Goal: Task Accomplishment & Management: Complete application form

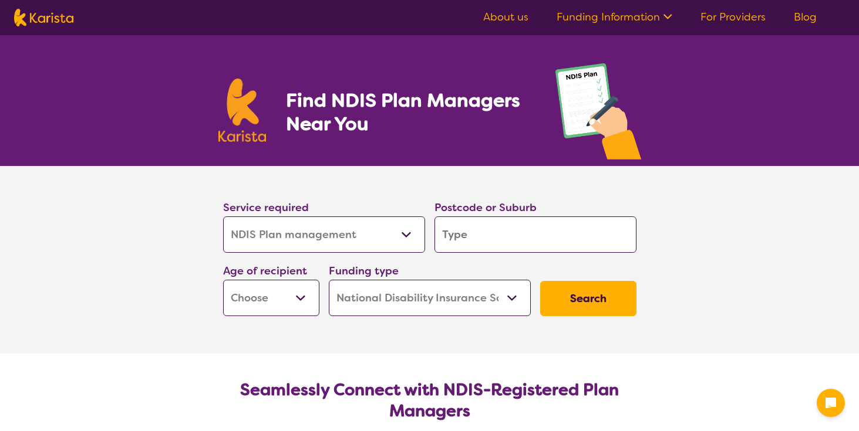
select select "NDIS Plan management"
select select "NDIS"
select select "NDIS Plan management"
select select "NDIS"
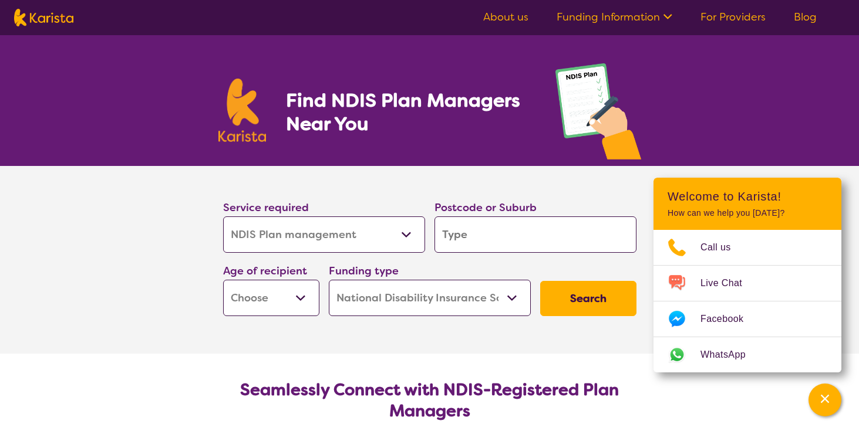
click at [468, 237] on input "search" at bounding box center [535, 235] width 202 height 36
type input "2"
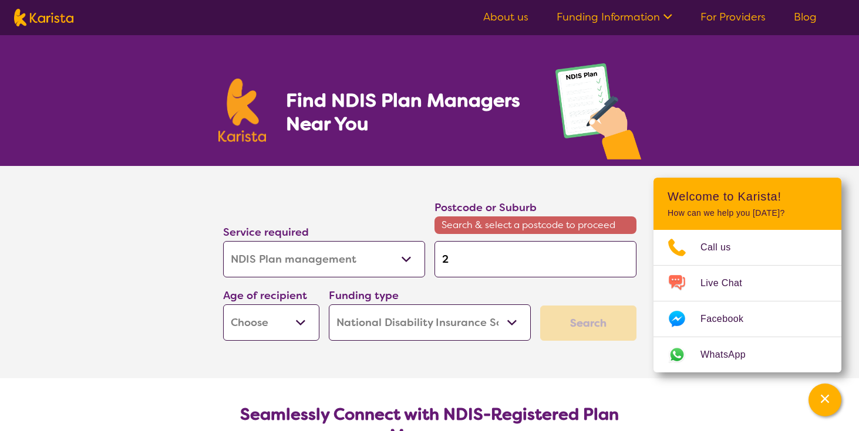
type input "22"
type input "222"
type input "2229"
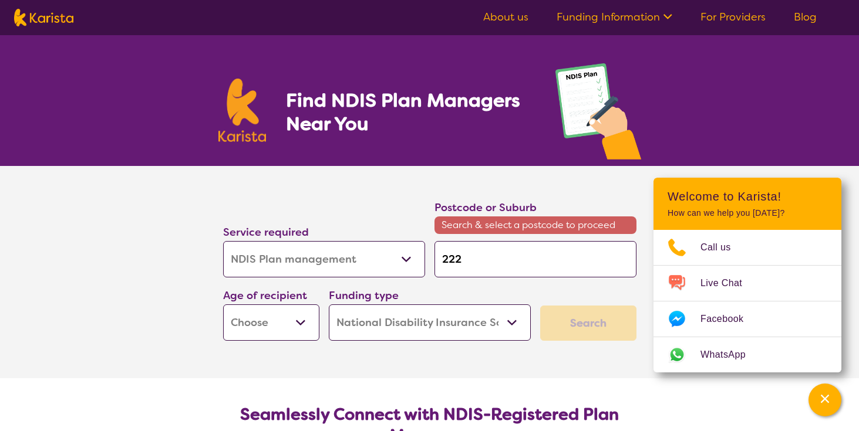
type input "2229"
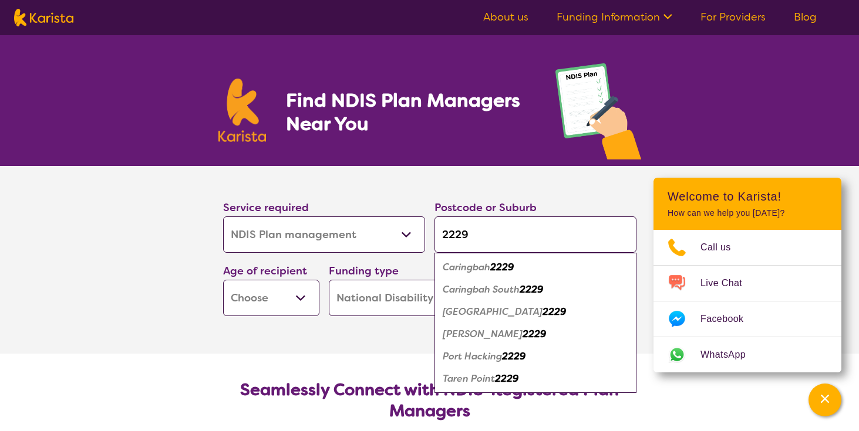
type input "2229"
click at [465, 265] on em "Caringbah" at bounding box center [467, 267] width 48 height 12
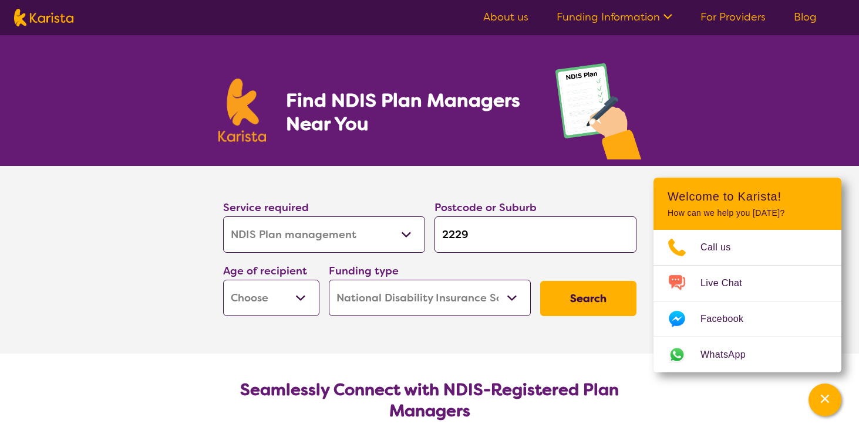
click at [297, 298] on select "Early Childhood - 0 to 9 Child - 10 to 11 Adolescent - 12 to 17 Adult - 18 to 6…" at bounding box center [271, 298] width 96 height 36
select select "AD"
click at [223, 280] on select "Early Childhood - 0 to 9 Child - 10 to 11 Adolescent - 12 to 17 Adult - 18 to 6…" at bounding box center [271, 298] width 96 height 36
select select "AD"
click at [443, 307] on select "Home Care Package (HCP) National Disability Insurance Scheme (NDIS) I don't know" at bounding box center [430, 298] width 202 height 36
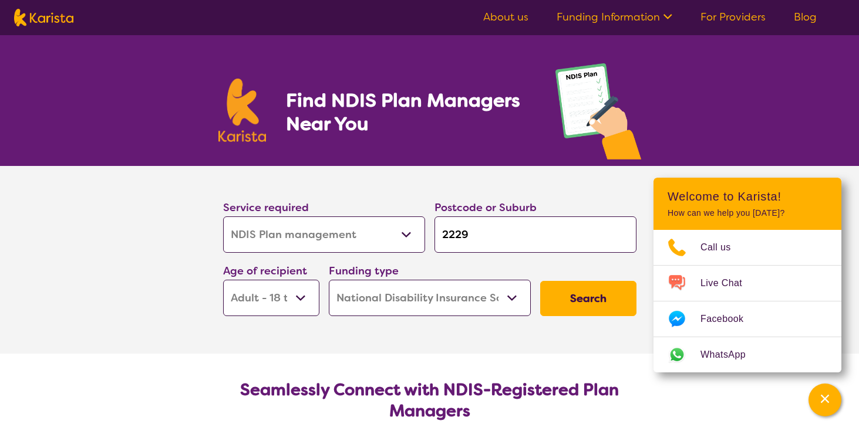
click at [329, 280] on select "Home Care Package (HCP) National Disability Insurance Scheme (NDIS) I don't know" at bounding box center [430, 298] width 202 height 36
click at [564, 301] on button "Search" at bounding box center [588, 298] width 96 height 35
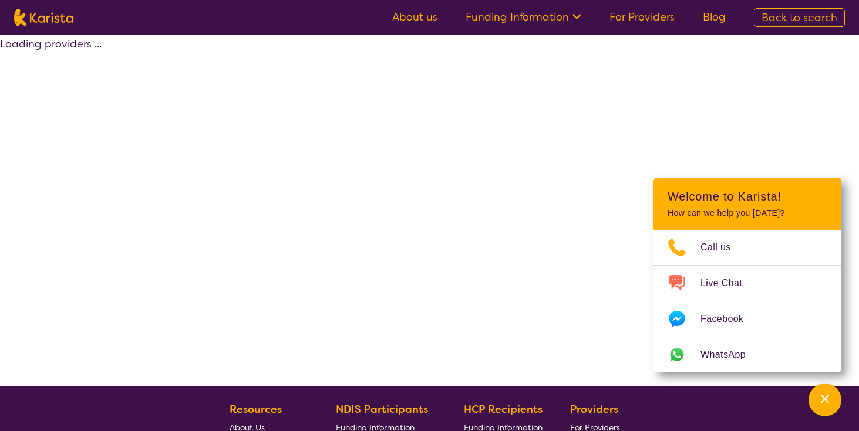
select select "by_score"
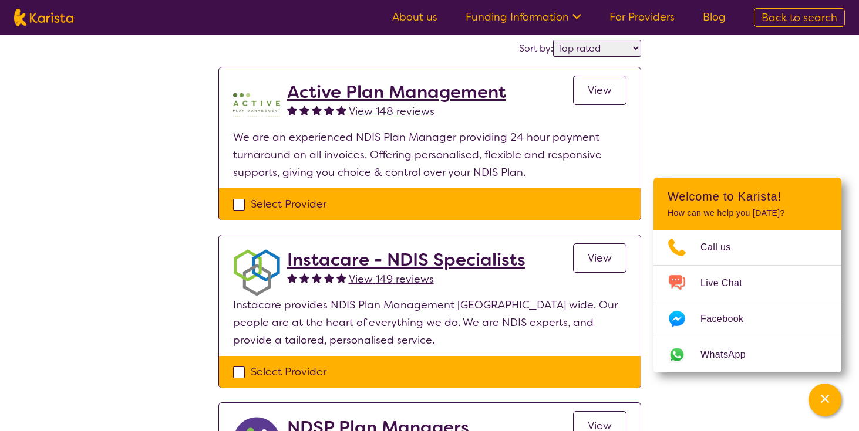
scroll to position [100, 0]
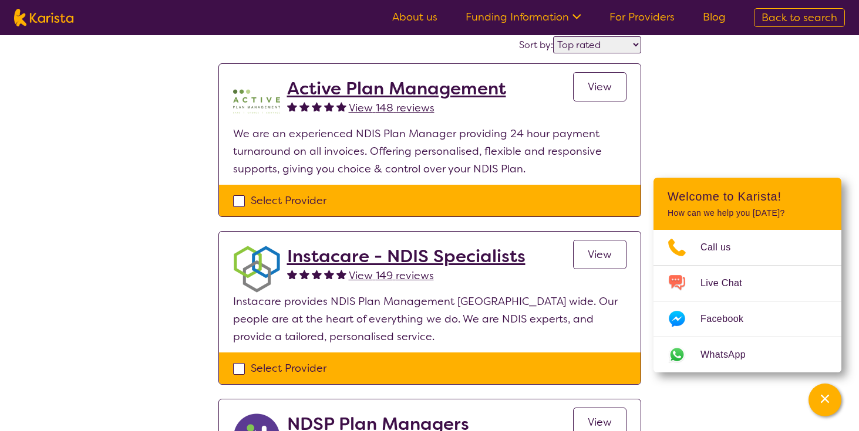
click at [238, 203] on div "Select Provider" at bounding box center [429, 201] width 393 height 18
checkbox input "true"
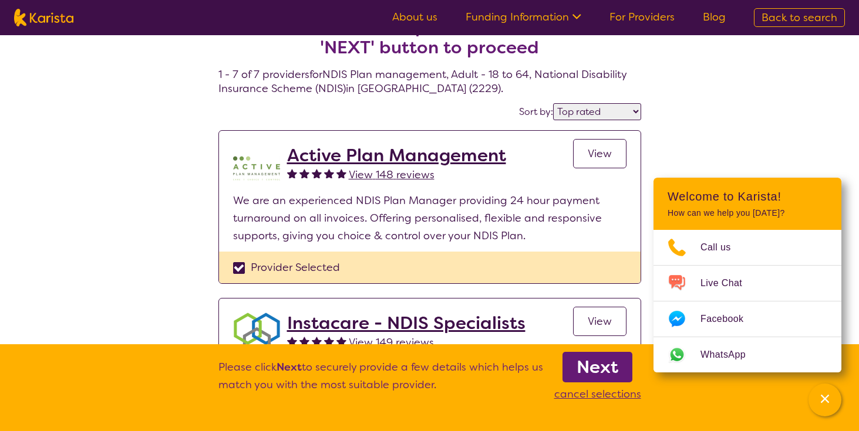
scroll to position [63, 0]
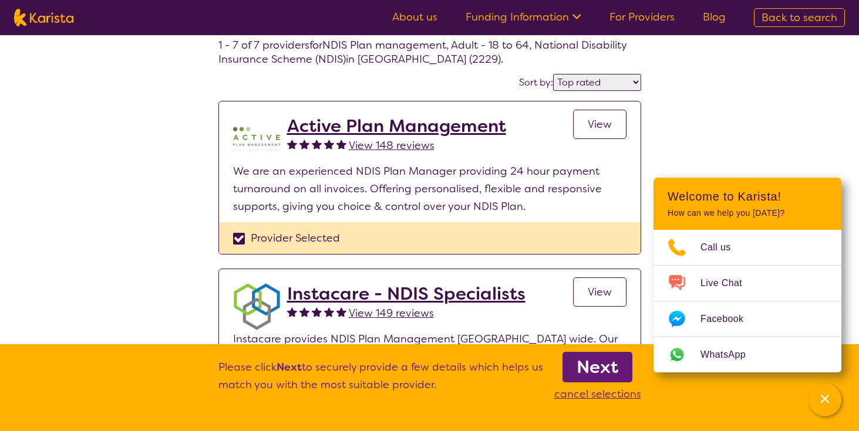
click at [595, 373] on b "Next" at bounding box center [597, 367] width 42 height 23
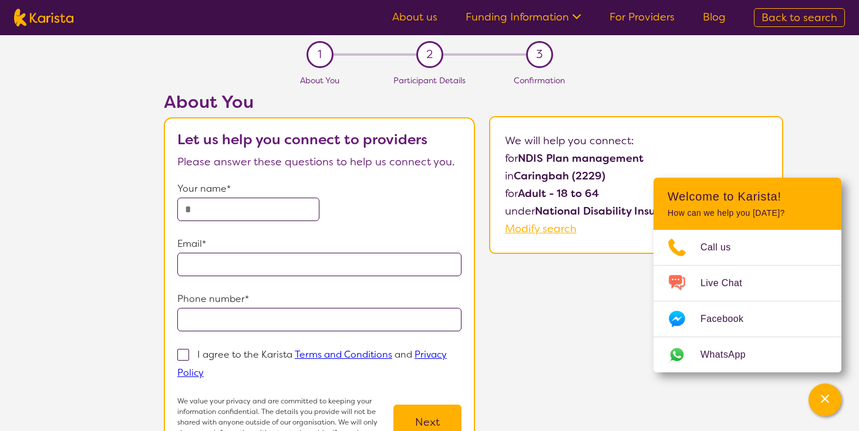
click at [227, 214] on input "text" at bounding box center [248, 209] width 142 height 23
type input "**********"
click at [246, 269] on input "email" at bounding box center [319, 264] width 284 height 23
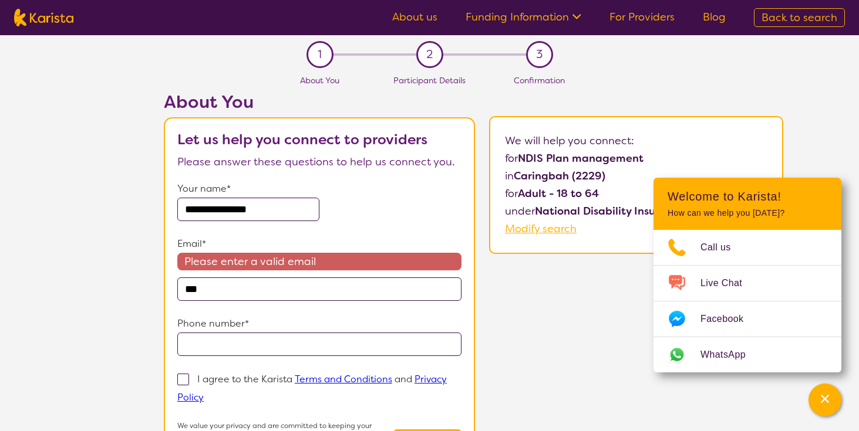
type input "**********"
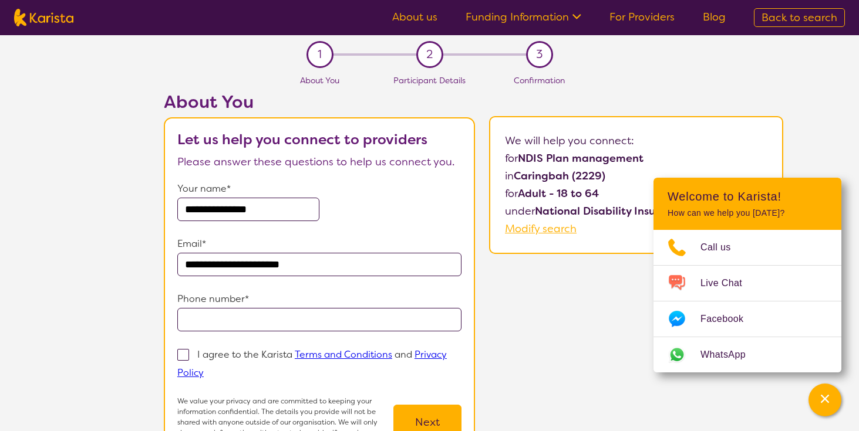
click at [257, 321] on input "tel" at bounding box center [319, 319] width 284 height 23
type input "**********"
click at [182, 353] on span at bounding box center [183, 355] width 12 height 12
click at [204, 369] on input "I agree to the Karista Terms and Conditions and Privacy Policy" at bounding box center [208, 373] width 8 height 8
checkbox input "true"
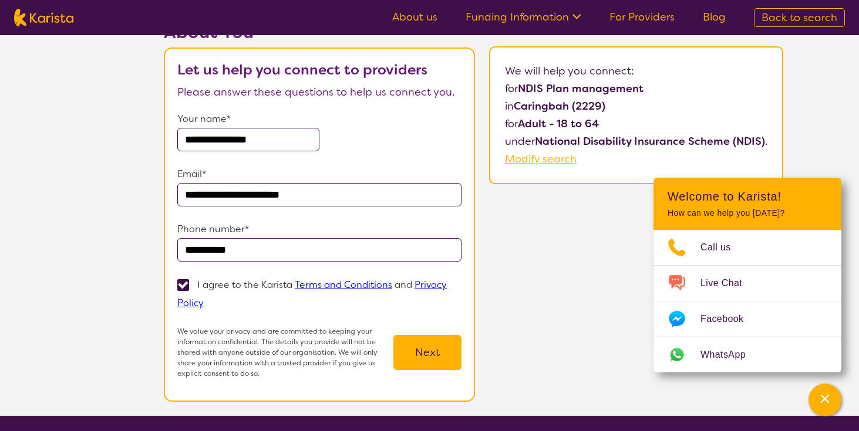
scroll to position [147, 0]
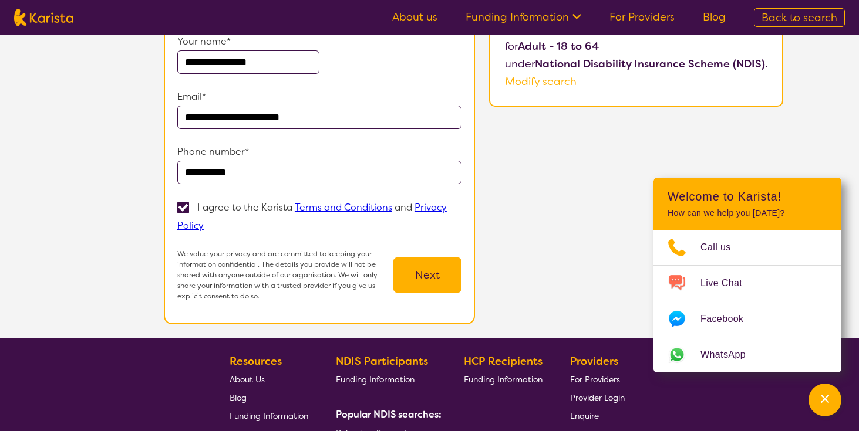
click at [444, 266] on button "Next" at bounding box center [427, 275] width 68 height 35
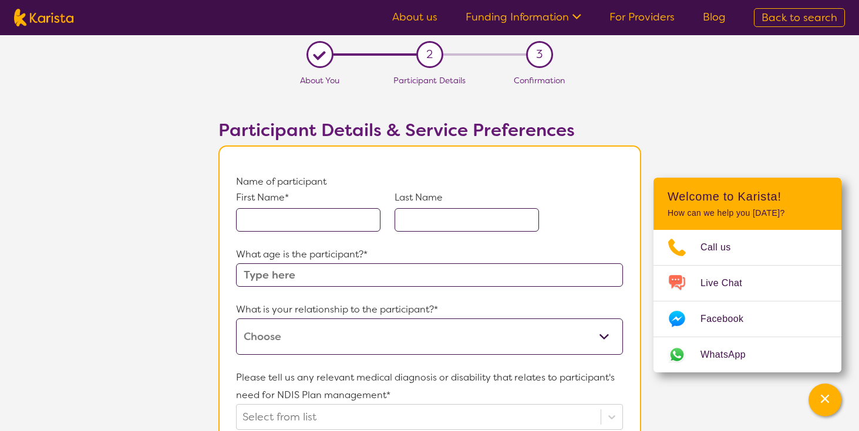
click at [330, 222] on input "text" at bounding box center [308, 219] width 144 height 23
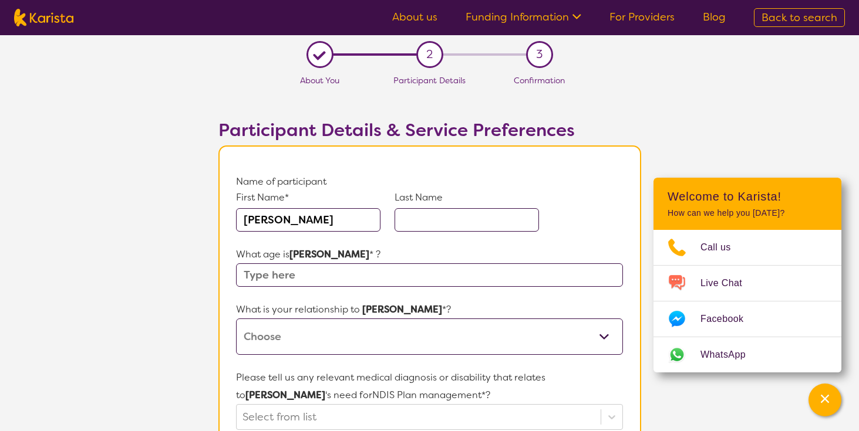
type input "[PERSON_NAME]"
type input "50"
click at [292, 329] on select "This request is for myself I am their parent I am their child I am their spouse…" at bounding box center [429, 337] width 386 height 36
select select "Other"
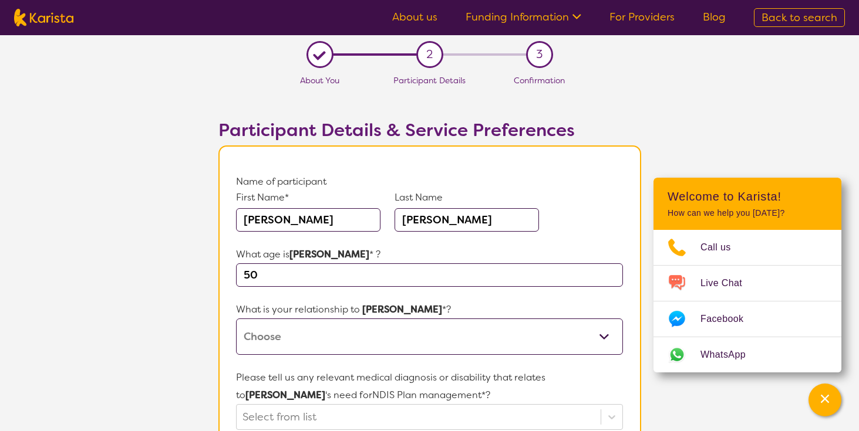
click at [236, 319] on select "This request is for myself I am their parent I am their child I am their spouse…" at bounding box center [429, 337] width 386 height 36
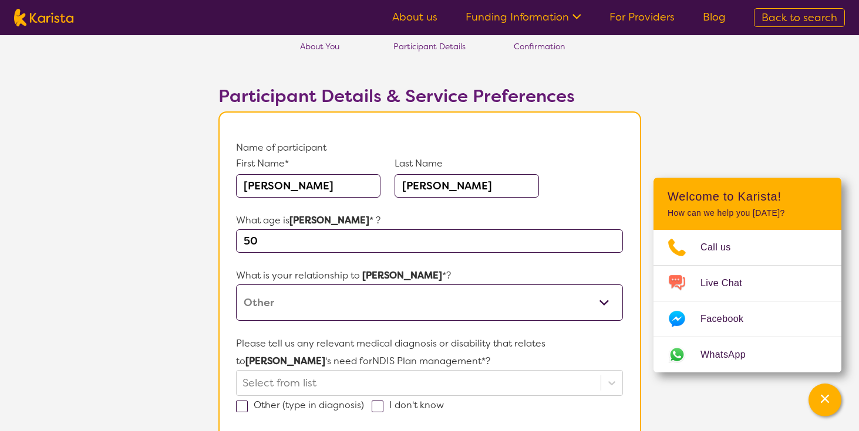
scroll to position [49, 0]
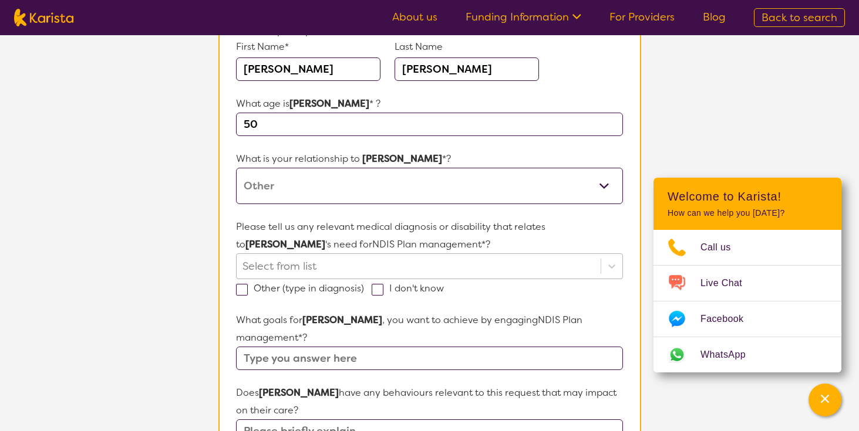
click at [299, 279] on div "Select from list" at bounding box center [429, 267] width 386 height 26
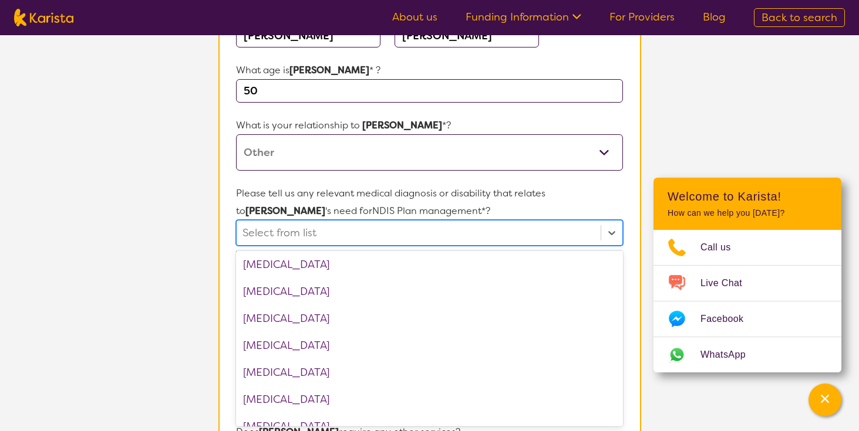
scroll to position [599, 0]
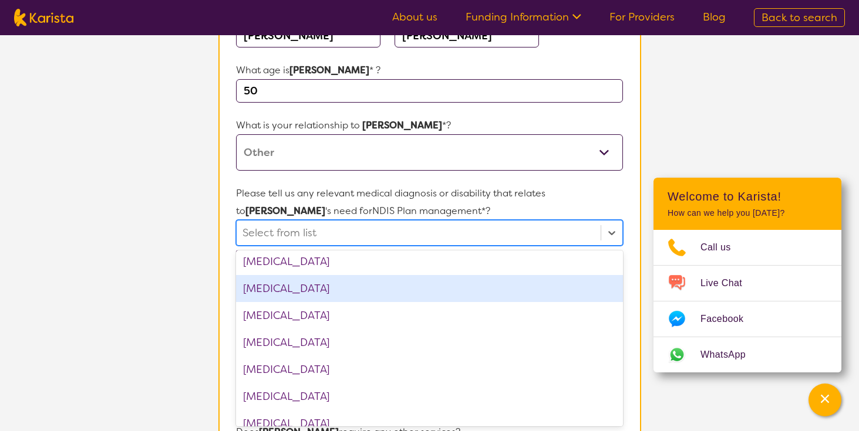
click at [309, 294] on div "[MEDICAL_DATA]" at bounding box center [429, 288] width 386 height 27
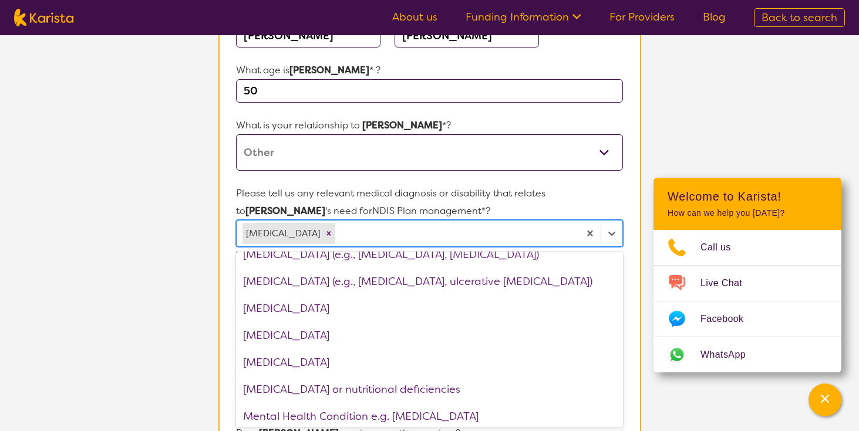
scroll to position [1016, 0]
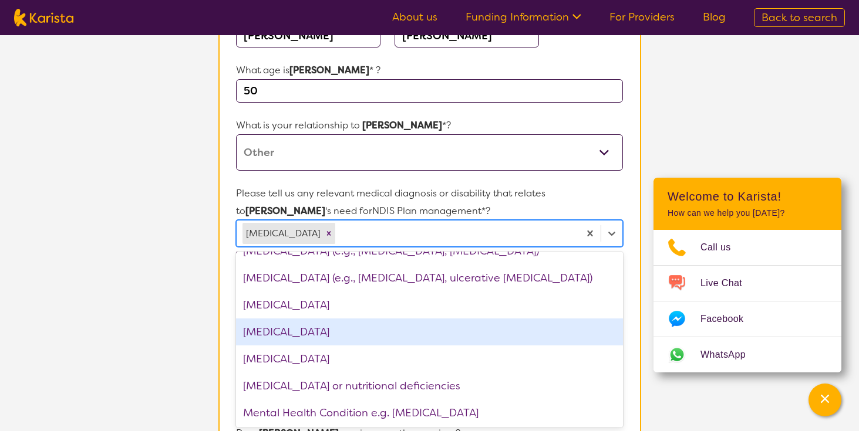
click at [394, 326] on div "[MEDICAL_DATA]" at bounding box center [429, 332] width 386 height 27
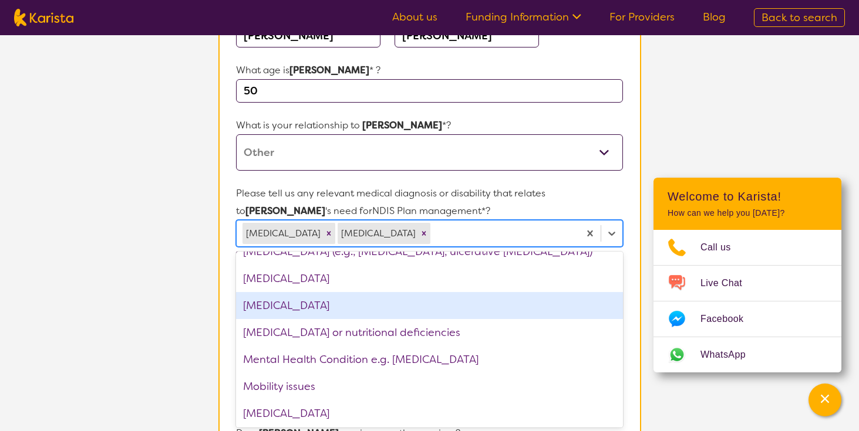
scroll to position [1045, 0]
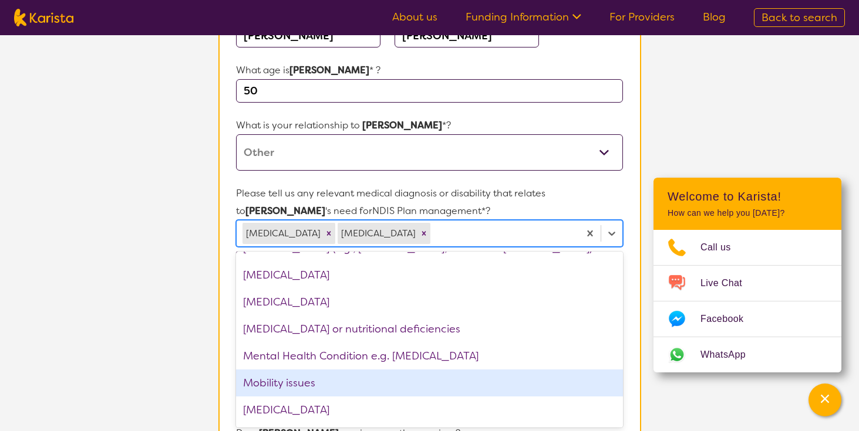
click at [359, 374] on div "Mobility issues" at bounding box center [429, 383] width 386 height 27
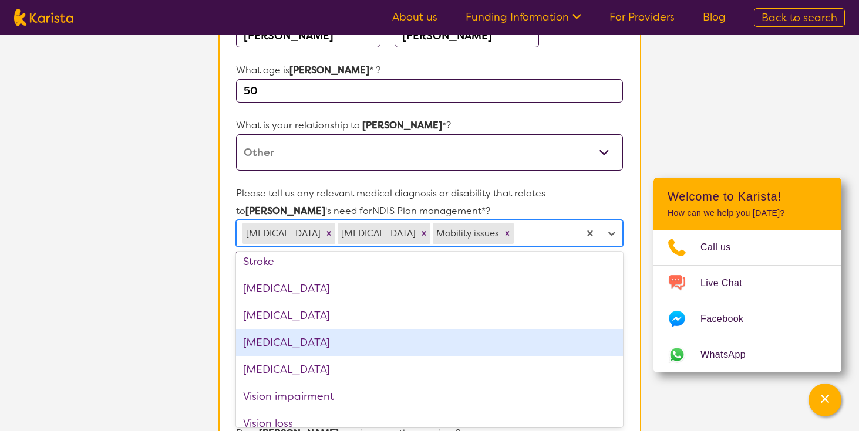
scroll to position [1773, 0]
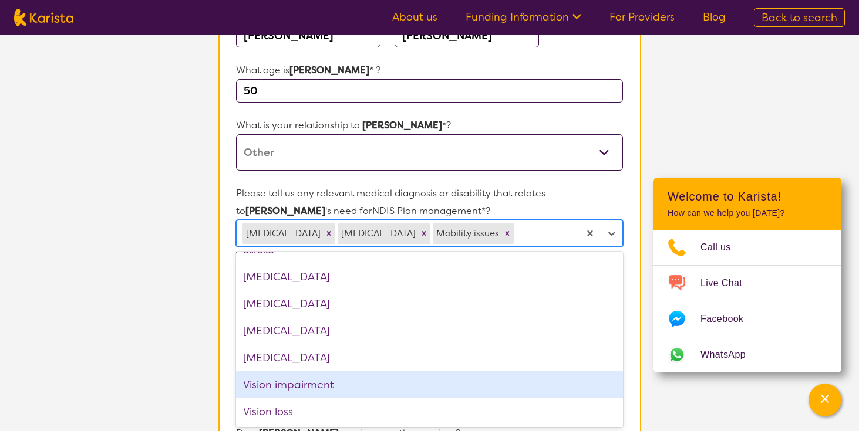
click at [630, 390] on section "Name of participant First Name* [PERSON_NAME] Last Name [PERSON_NAME] What age …" at bounding box center [429, 411] width 423 height 901
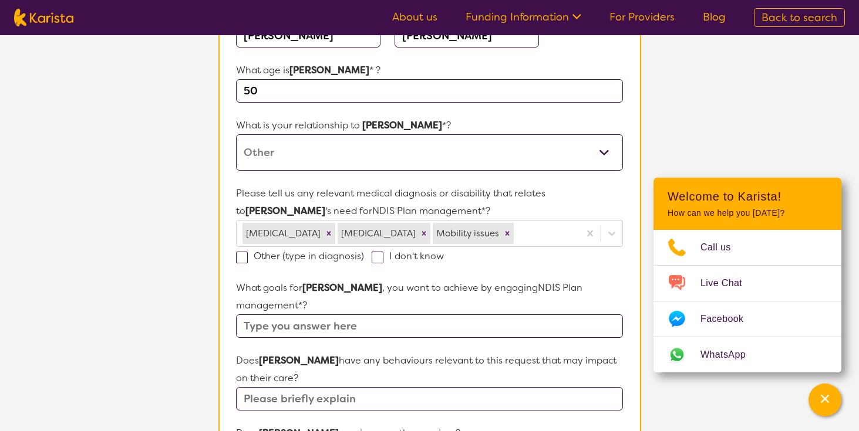
click at [464, 315] on input "text" at bounding box center [429, 326] width 386 height 23
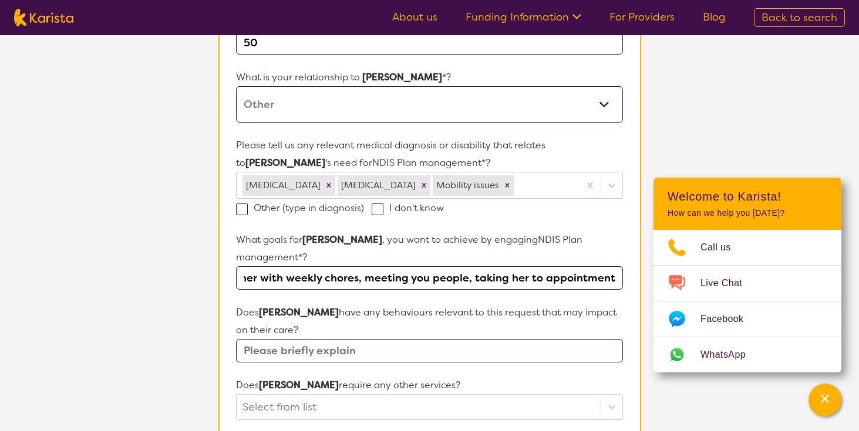
scroll to position [234, 0]
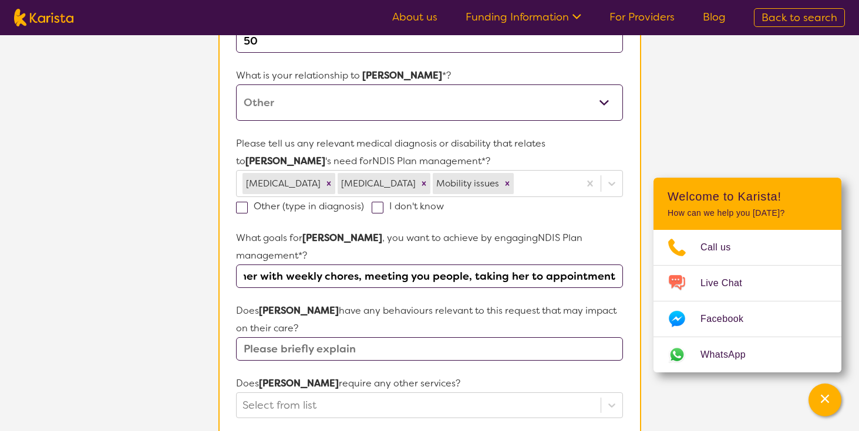
type input "Helping her with weekly chores, meeting you people, taking her to appointments"
click at [362, 338] on input "text" at bounding box center [429, 349] width 386 height 23
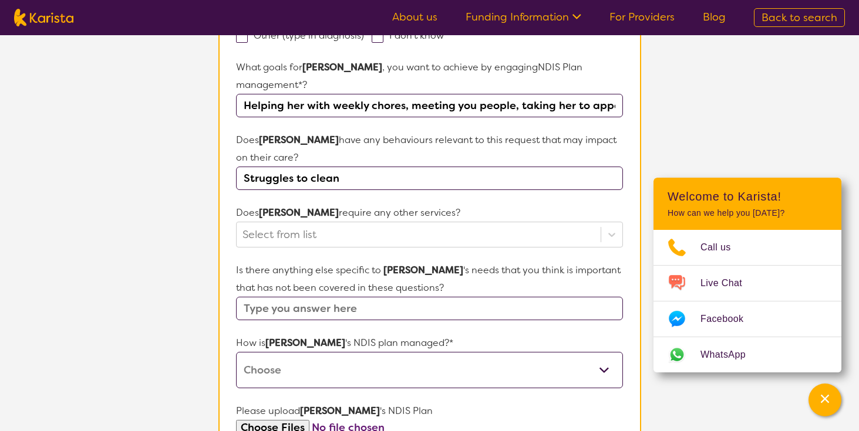
scroll to position [412, 0]
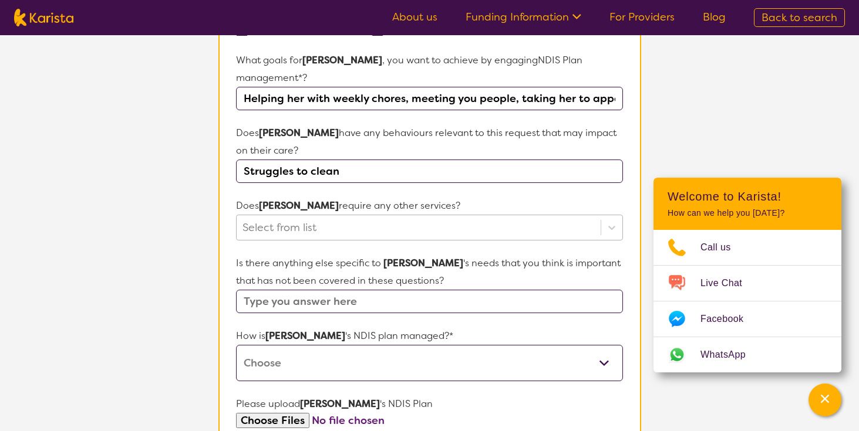
type input "Struggles to clean"
click at [346, 218] on div at bounding box center [418, 228] width 352 height 20
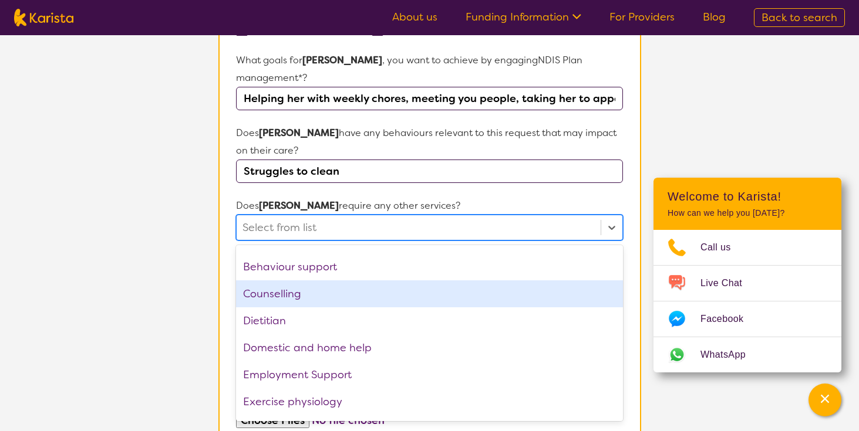
scroll to position [57, 0]
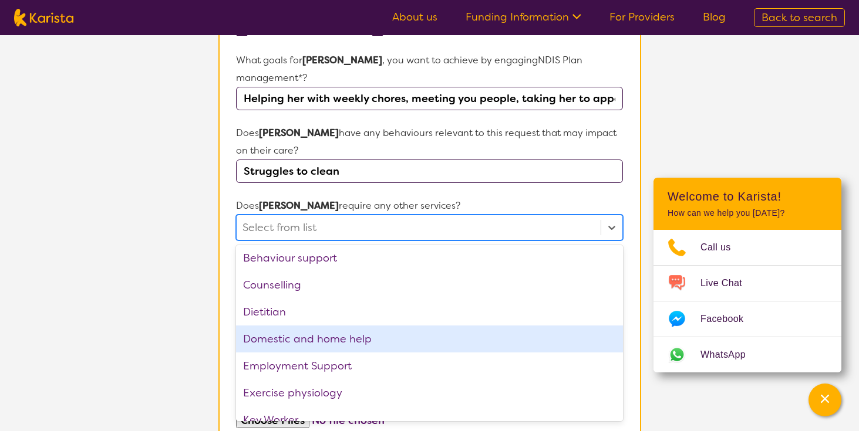
click at [391, 326] on div "Domestic and home help" at bounding box center [429, 339] width 386 height 27
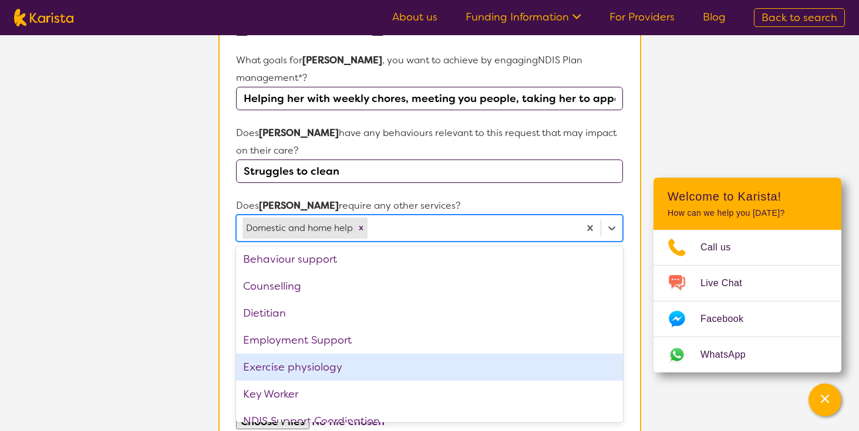
click at [385, 354] on div "Exercise physiology" at bounding box center [429, 367] width 386 height 27
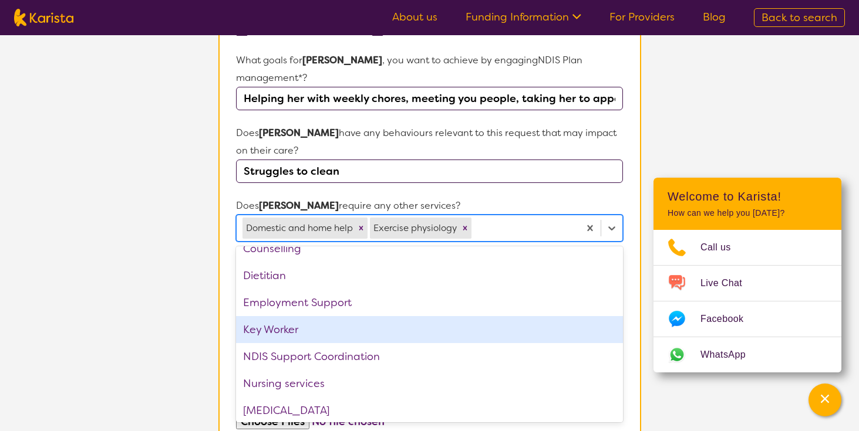
scroll to position [97, 0]
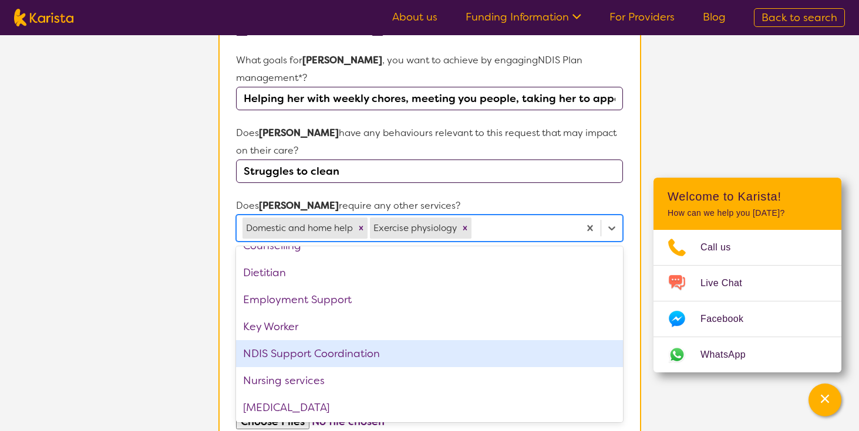
click at [385, 343] on div "NDIS Support Coordination" at bounding box center [429, 353] width 386 height 27
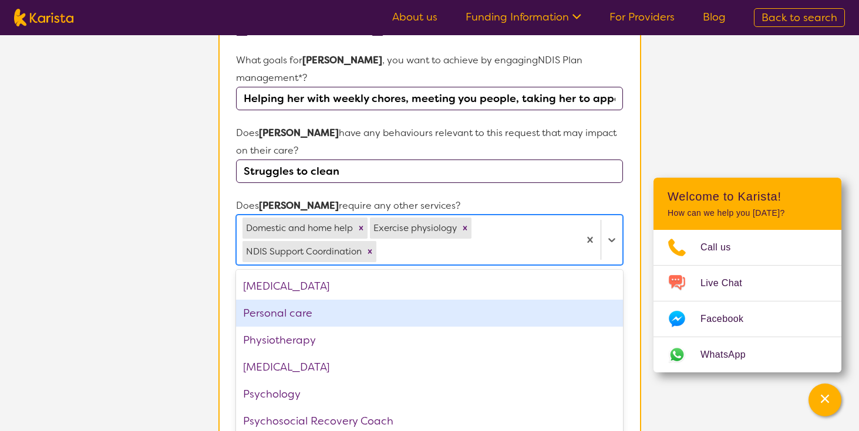
scroll to position [229, 0]
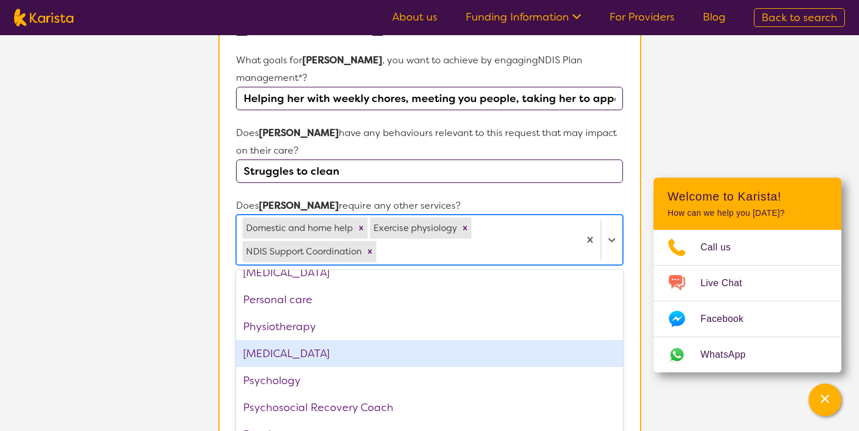
click at [385, 343] on div "[MEDICAL_DATA]" at bounding box center [429, 353] width 386 height 27
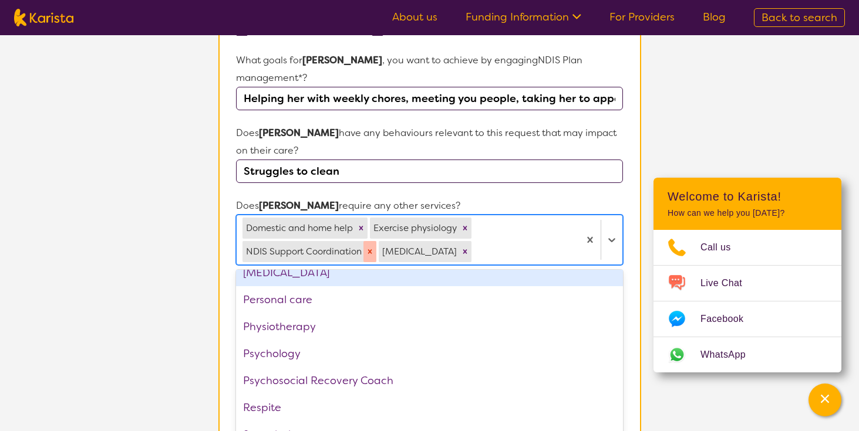
click at [371, 249] on icon "Remove NDIS Support Coordination" at bounding box center [370, 251] width 4 height 4
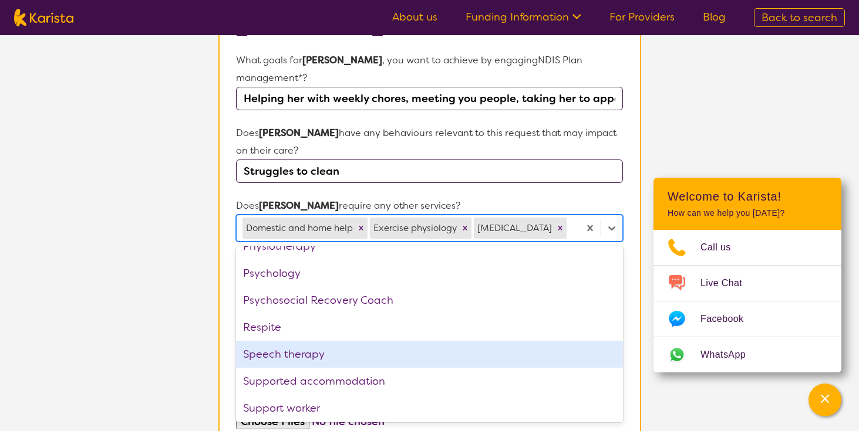
scroll to position [315, 0]
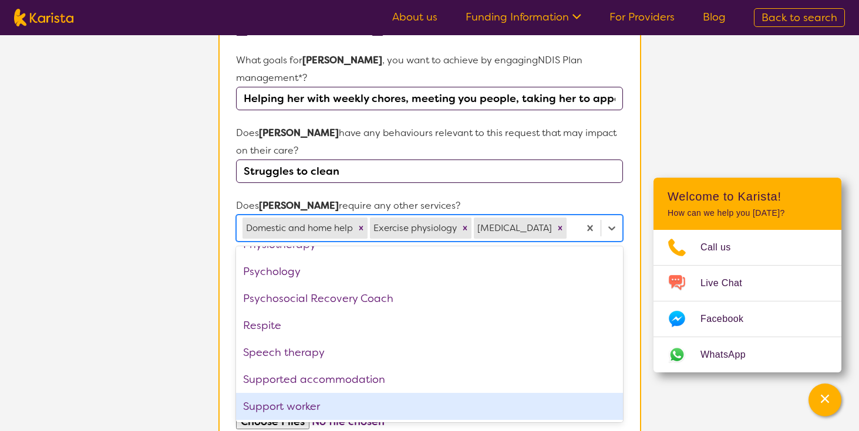
click at [361, 393] on div "Support worker" at bounding box center [429, 406] width 386 height 27
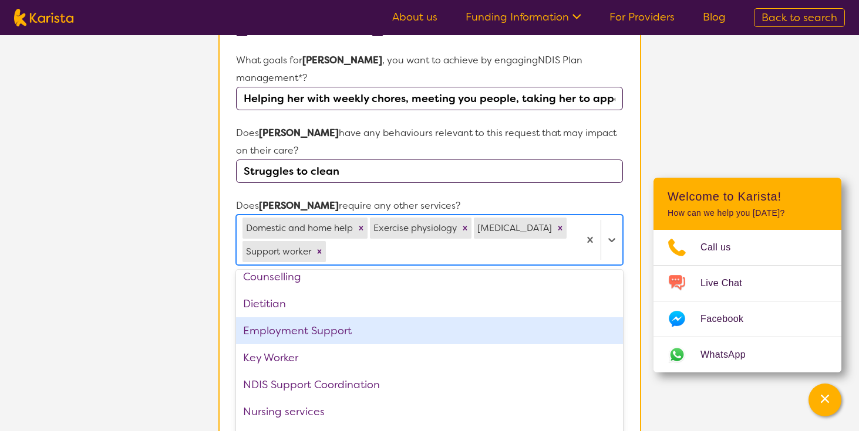
scroll to position [86, 0]
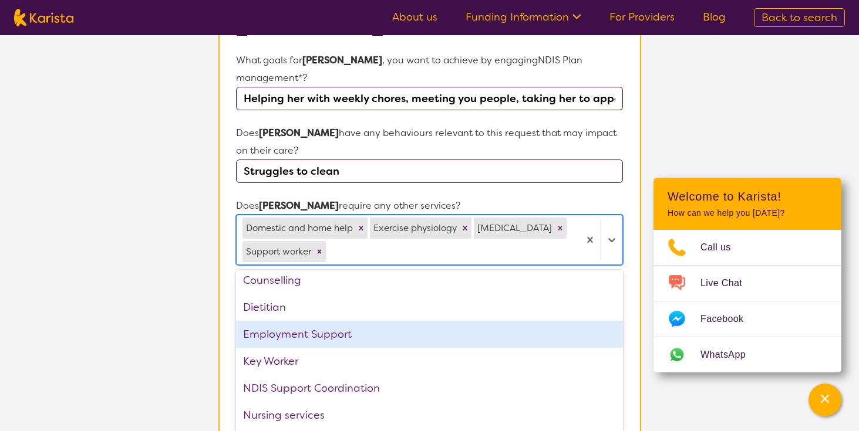
click at [632, 329] on section "Name of participant First Name* [PERSON_NAME] Last Name [PERSON_NAME] What age …" at bounding box center [429, 196] width 423 height 926
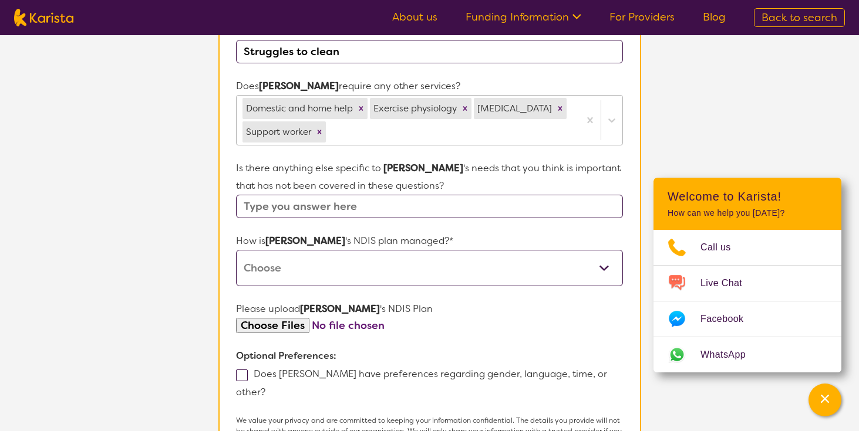
scroll to position [532, 0]
click at [445, 249] on select "Self-managed NDIS plan Managed by a registered plan management provider (not th…" at bounding box center [429, 267] width 386 height 36
select select "Self Managed"
click at [236, 249] on select "Self-managed NDIS plan Managed by a registered plan management provider (not th…" at bounding box center [429, 267] width 386 height 36
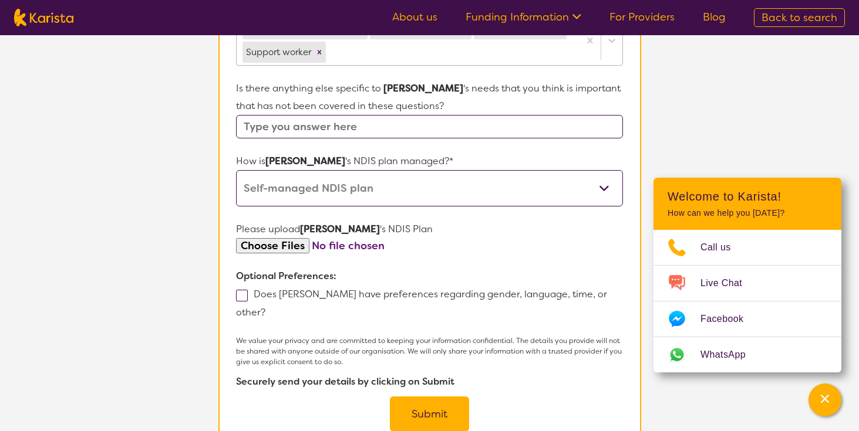
scroll to position [616, 0]
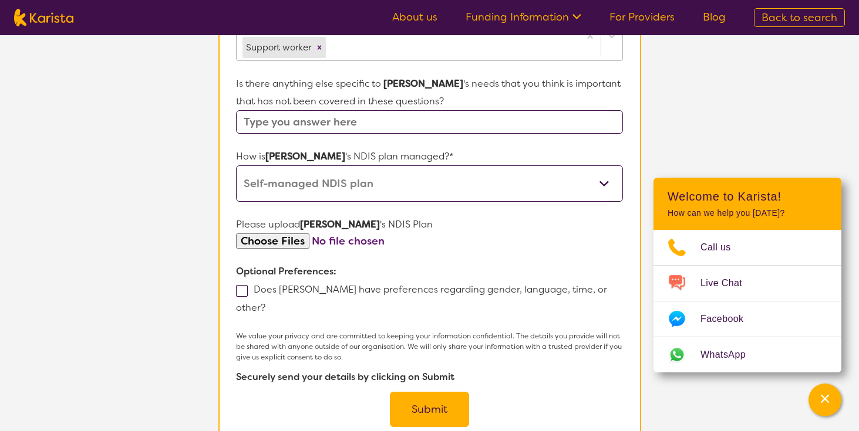
click at [345, 234] on input "file" at bounding box center [429, 242] width 386 height 16
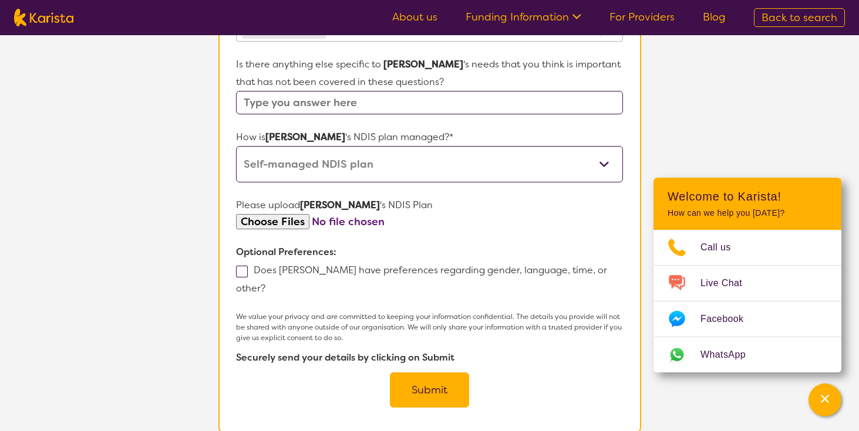
scroll to position [636, 0]
click at [241, 265] on span at bounding box center [242, 271] width 12 height 12
click at [265, 284] on input "Does [PERSON_NAME] have preferences regarding gender, language, time, or other?" at bounding box center [269, 288] width 8 height 8
checkbox input "true"
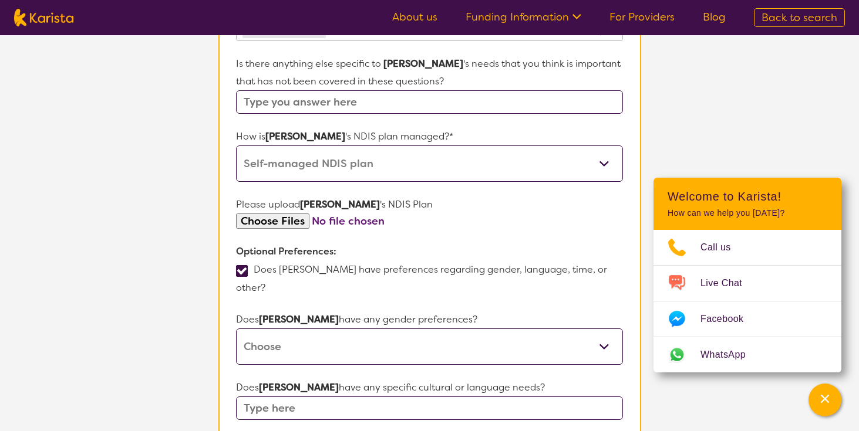
click at [276, 329] on select "[DEMOGRAPHIC_DATA] [DEMOGRAPHIC_DATA] Other No Preference" at bounding box center [429, 347] width 386 height 36
select select "[DEMOGRAPHIC_DATA]"
click at [236, 329] on select "[DEMOGRAPHIC_DATA] [DEMOGRAPHIC_DATA] Other No Preference" at bounding box center [429, 347] width 386 height 36
click at [288, 397] on input "text" at bounding box center [429, 408] width 386 height 23
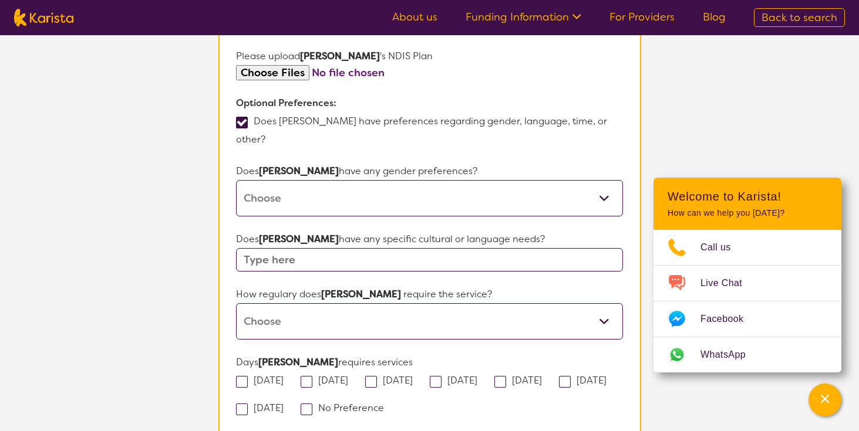
scroll to position [785, 0]
click at [334, 303] on select "Daily Twice a week Weekly Every fortnight Monthly Other" at bounding box center [429, 321] width 386 height 36
select select "Twice a week"
click at [236, 303] on select "Daily Twice a week Weekly Every fortnight Monthly Other" at bounding box center [429, 321] width 386 height 36
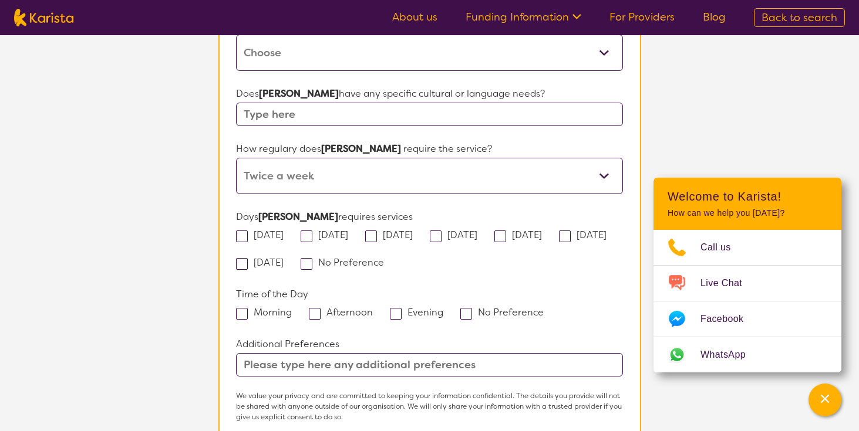
scroll to position [933, 0]
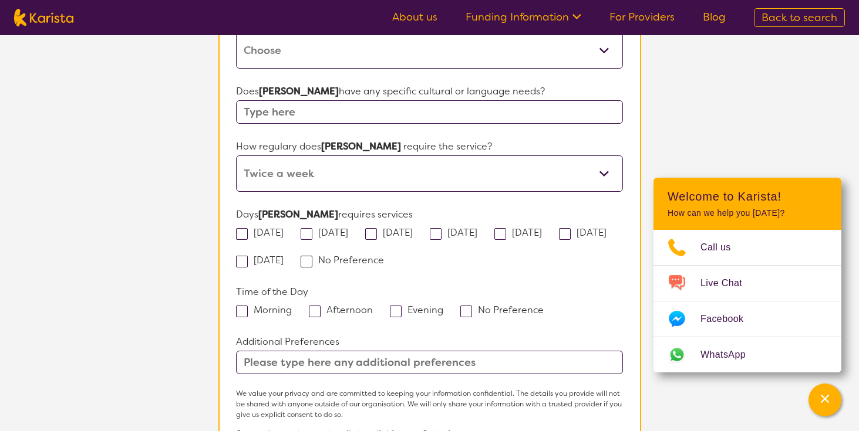
click at [322, 351] on input "text" at bounding box center [429, 362] width 386 height 23
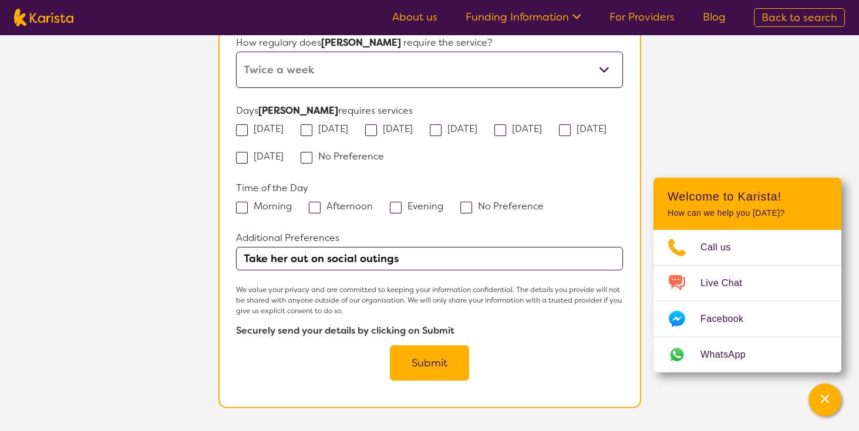
scroll to position [1048, 0]
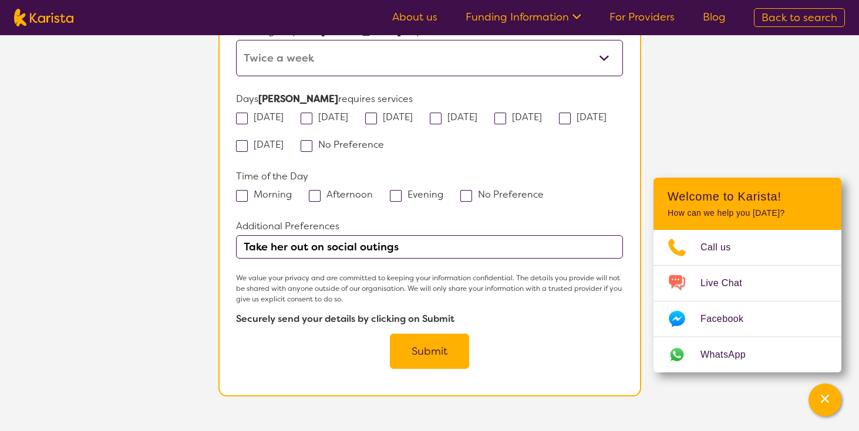
type input "Take her out on social outings"
click at [413, 334] on button "Submit" at bounding box center [429, 351] width 79 height 35
